Goal: Transaction & Acquisition: Subscribe to service/newsletter

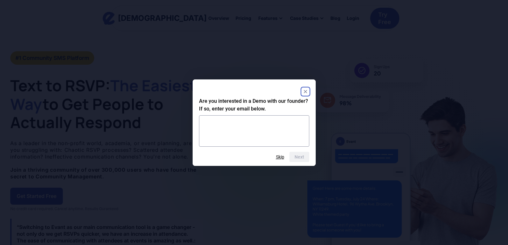
click at [305, 91] on icon "Close" at bounding box center [304, 91] width 3 height 3
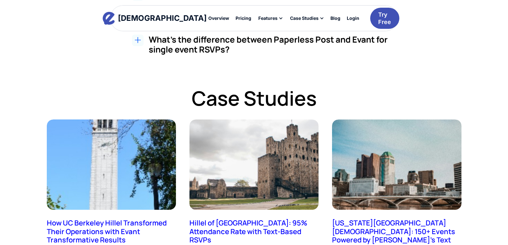
scroll to position [1345, 0]
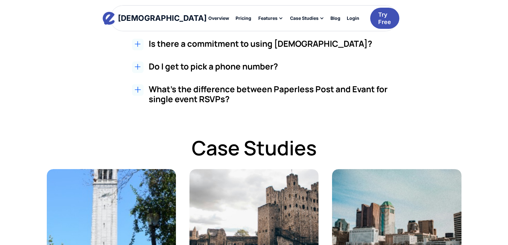
click at [138, 68] on icon at bounding box center [138, 67] width 6 height 6
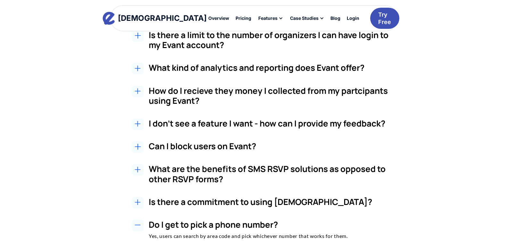
scroll to position [1089, 0]
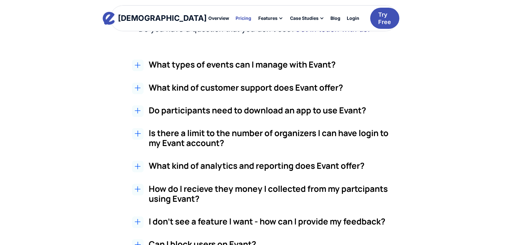
click at [235, 20] on div "Pricing" at bounding box center [243, 18] width 16 height 4
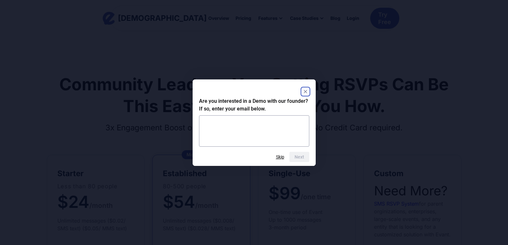
click at [309, 90] on rect "Close" at bounding box center [305, 92] width 8 height 8
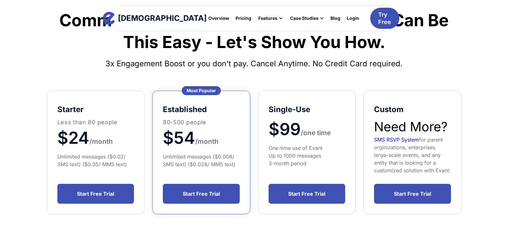
scroll to position [32, 0]
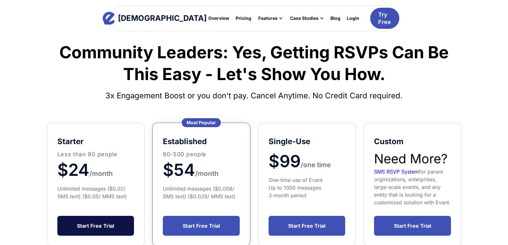
click at [103, 234] on link "Start Free Trial" at bounding box center [95, 226] width 77 height 20
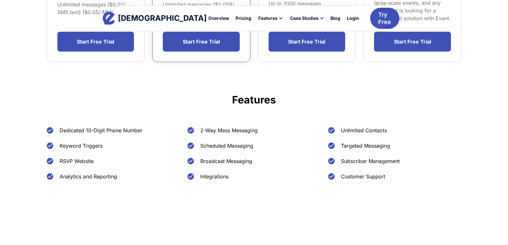
scroll to position [224, 0]
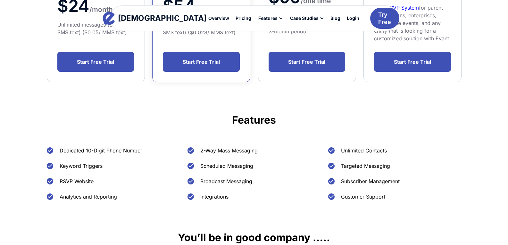
scroll to position [192, 0]
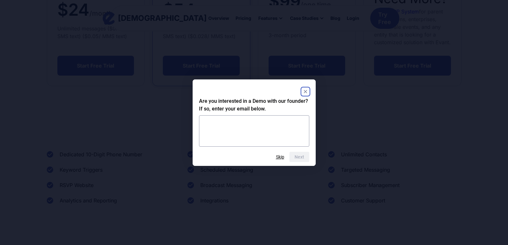
click at [304, 89] on rect "Close" at bounding box center [305, 92] width 8 height 8
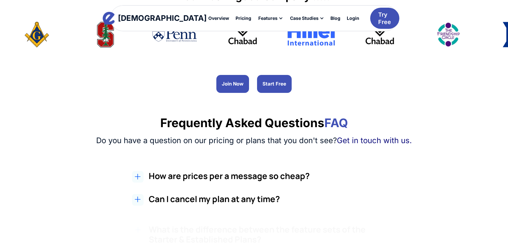
scroll to position [448, 0]
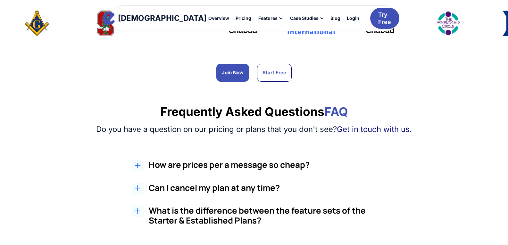
click at [142, 165] on div at bounding box center [138, 166] width 12 height 12
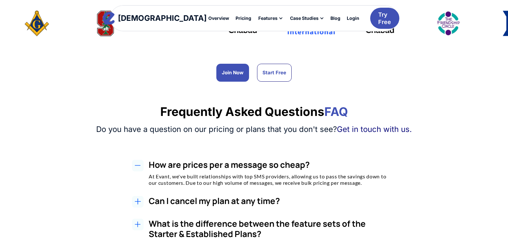
click at [144, 201] on div "Can I cancel my plan at any time? Yes, you can cancel your plan at any time at …" at bounding box center [260, 202] width 401 height 13
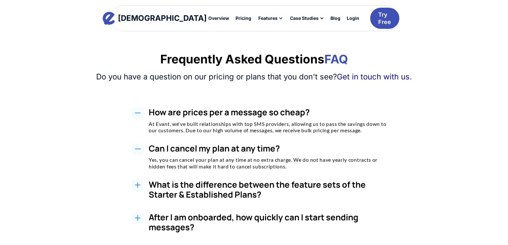
scroll to position [513, 0]
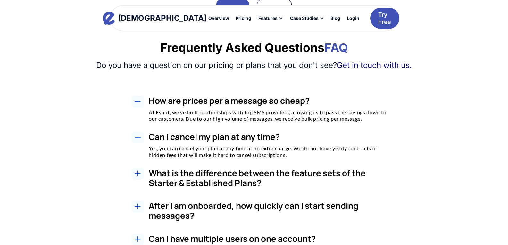
click at [143, 206] on div at bounding box center [138, 207] width 12 height 12
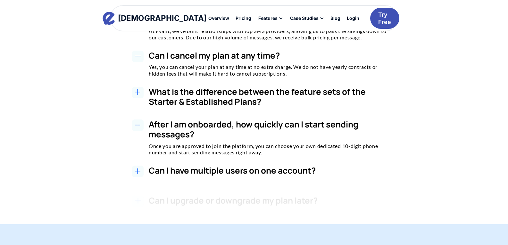
scroll to position [609, 0]
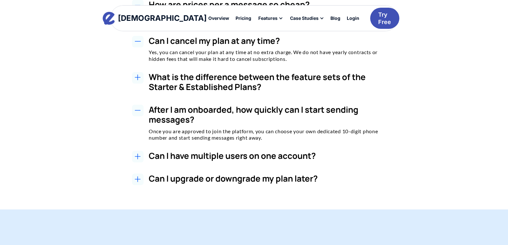
click at [144, 156] on div "Can I have multiple users on one account? Yes, you can add unlimited users on t…" at bounding box center [260, 157] width 401 height 13
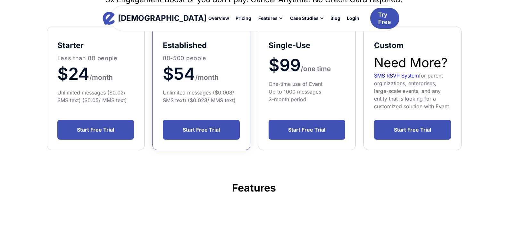
scroll to position [0, 0]
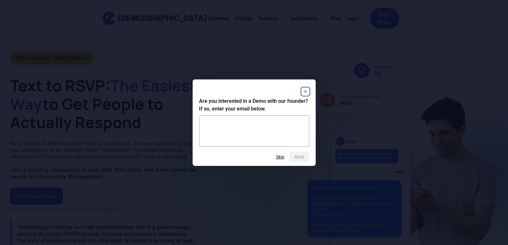
click at [307, 93] on rect "Close" at bounding box center [305, 92] width 8 height 8
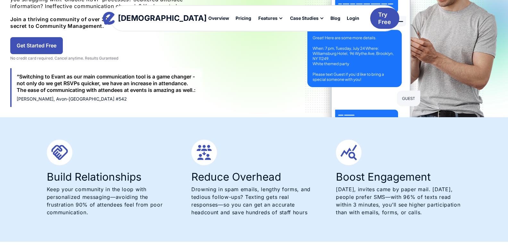
scroll to position [160, 0]
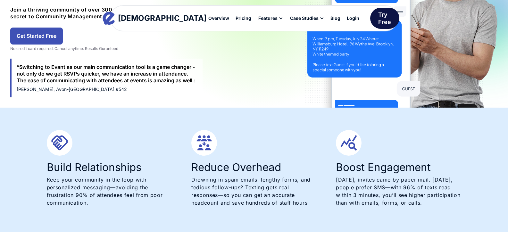
click at [378, 22] on div "Try Free" at bounding box center [384, 18] width 13 height 15
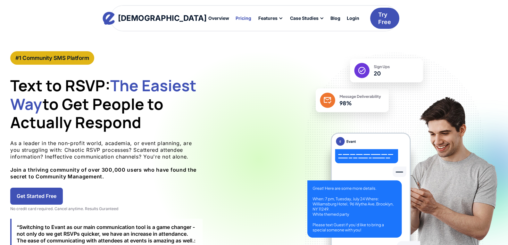
click at [235, 19] on div "Pricing" at bounding box center [243, 18] width 16 height 4
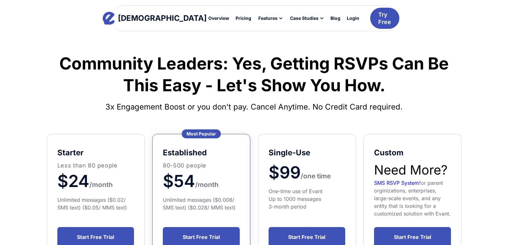
scroll to position [32, 0]
